Goal: Manage account settings

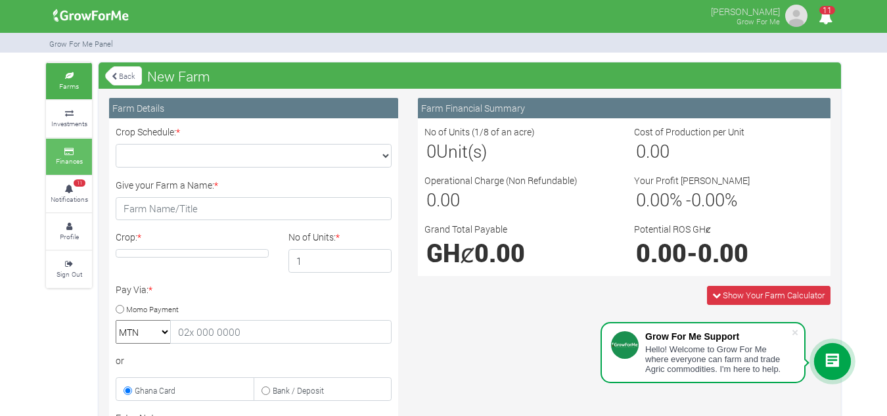
drag, startPoint x: 0, startPoint y: 0, endPoint x: 74, endPoint y: 159, distance: 175.2
click at [74, 159] on small "Finances" at bounding box center [69, 160] width 27 height 9
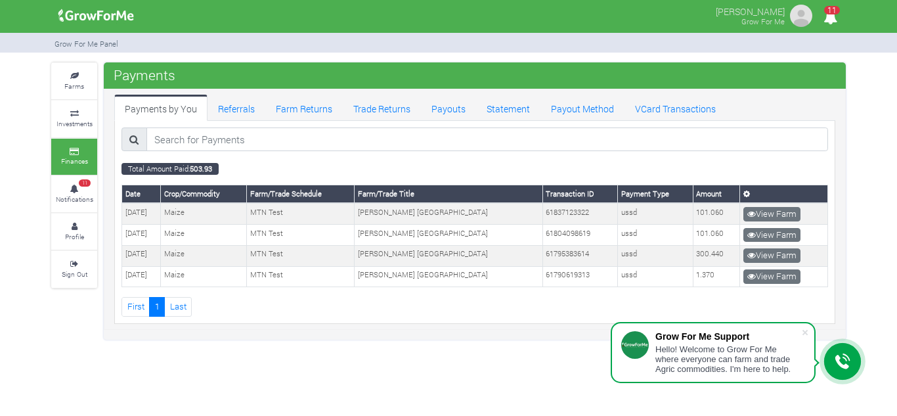
click at [258, 373] on div "[PERSON_NAME] Grow For Me 11" at bounding box center [448, 208] width 897 height 416
click at [76, 230] on link "Profile" at bounding box center [74, 231] width 46 height 36
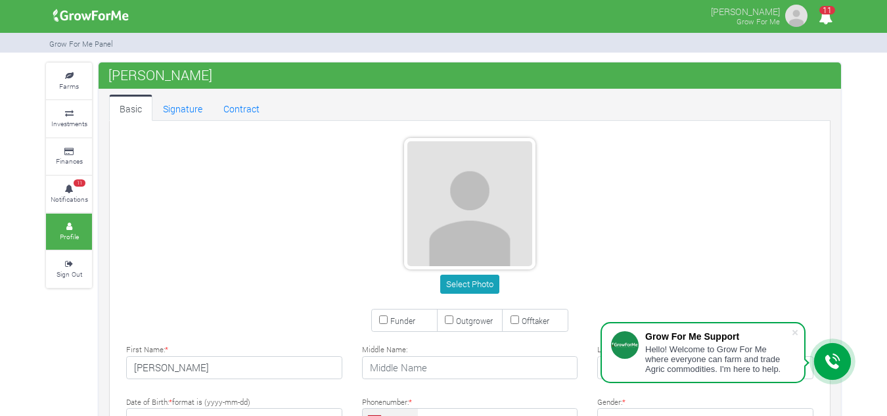
type input "53 339 0826"
